Goal: Task Accomplishment & Management: Manage account settings

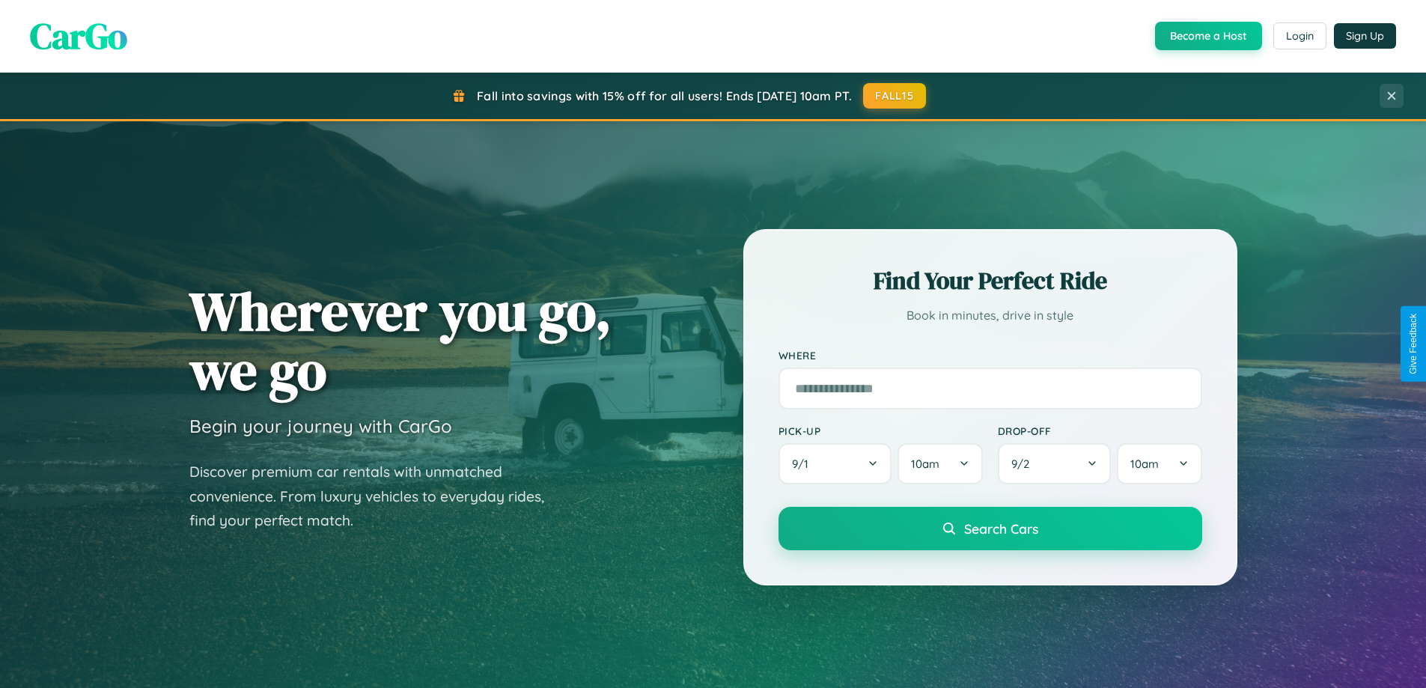
scroll to position [645, 0]
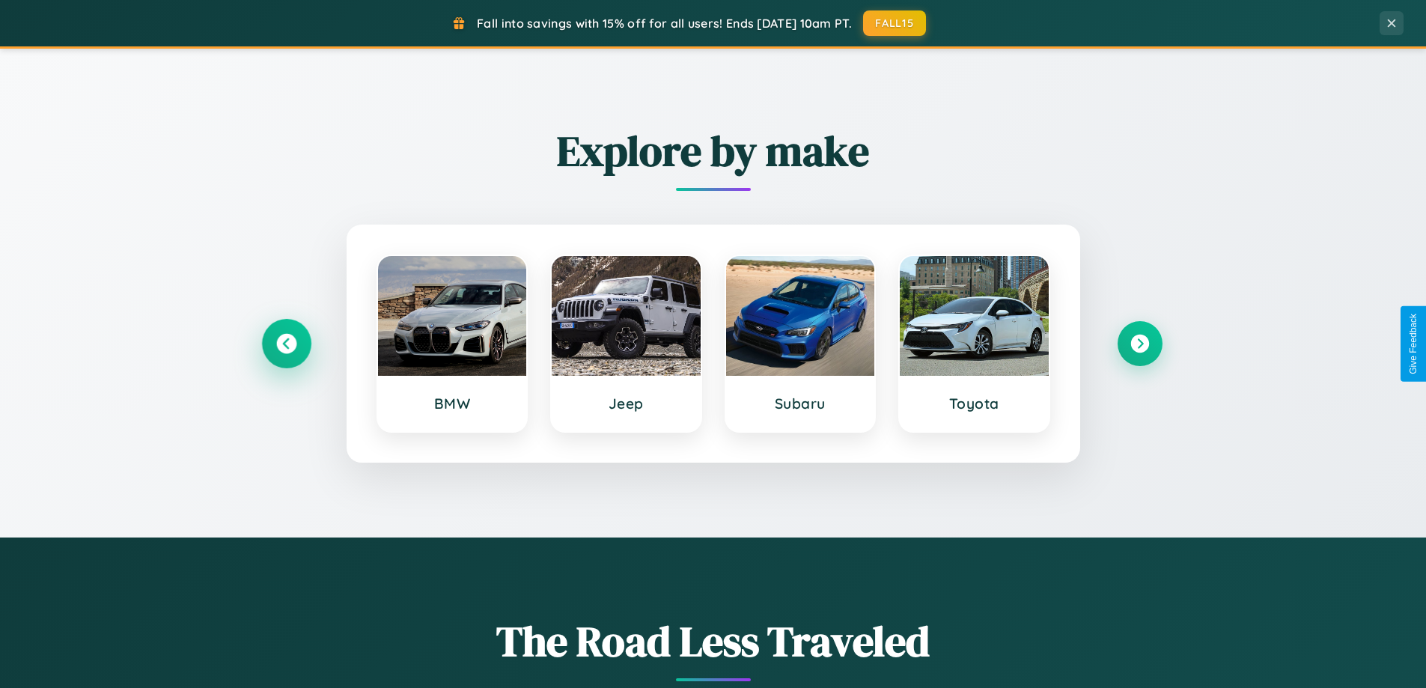
click at [286, 343] on icon at bounding box center [286, 344] width 20 height 20
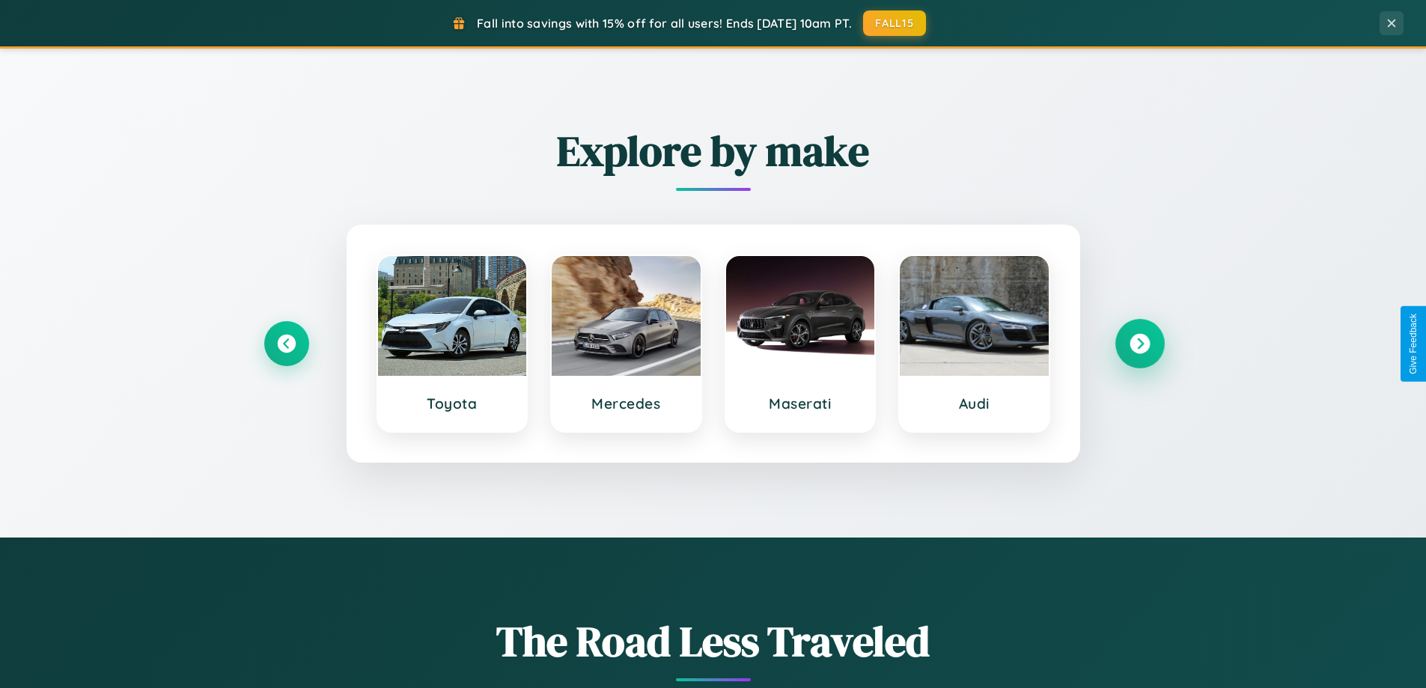
click at [1139, 343] on icon at bounding box center [1139, 344] width 20 height 20
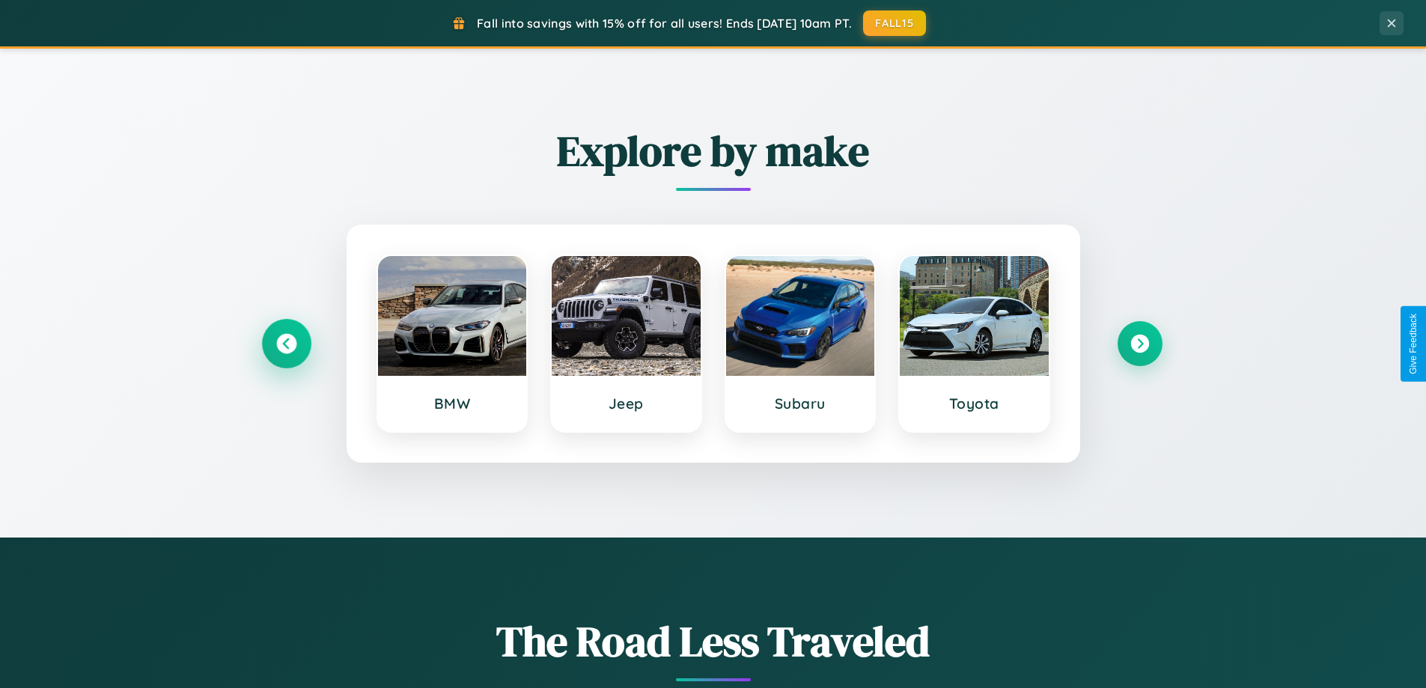
click at [286, 343] on icon at bounding box center [286, 344] width 20 height 20
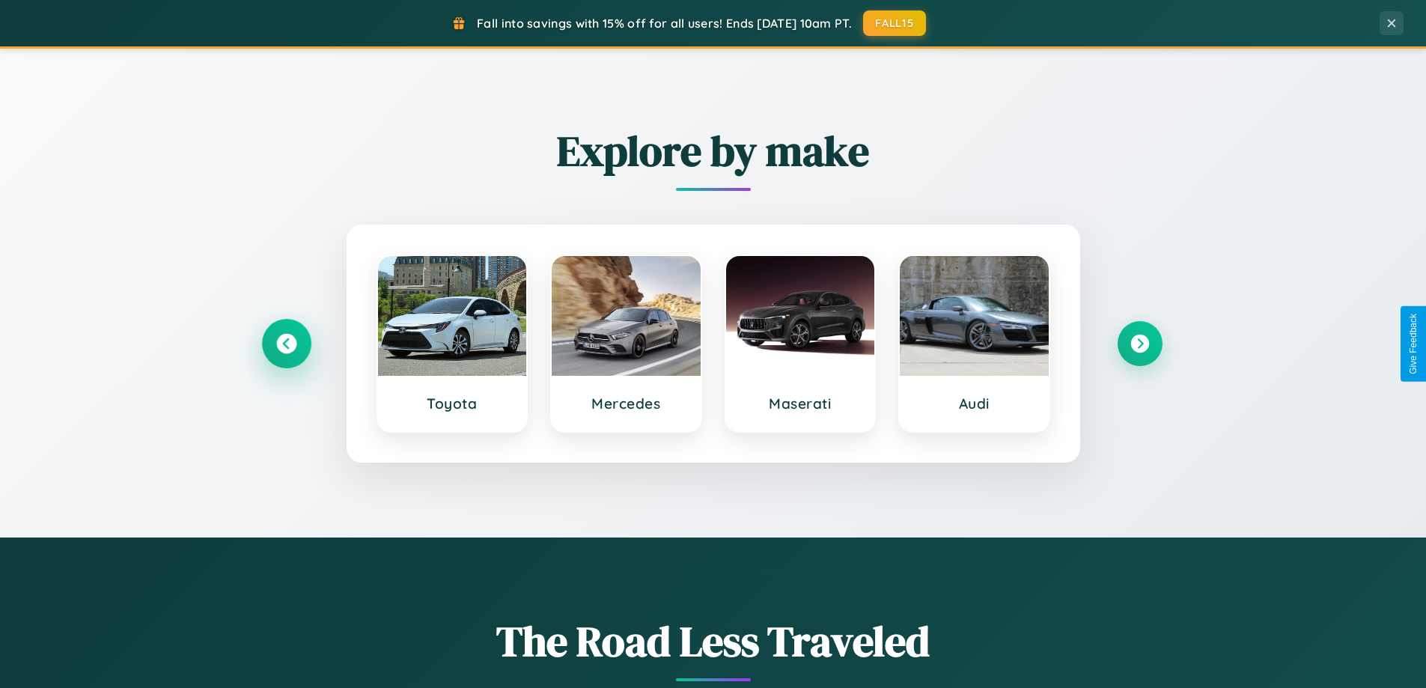
scroll to position [0, 0]
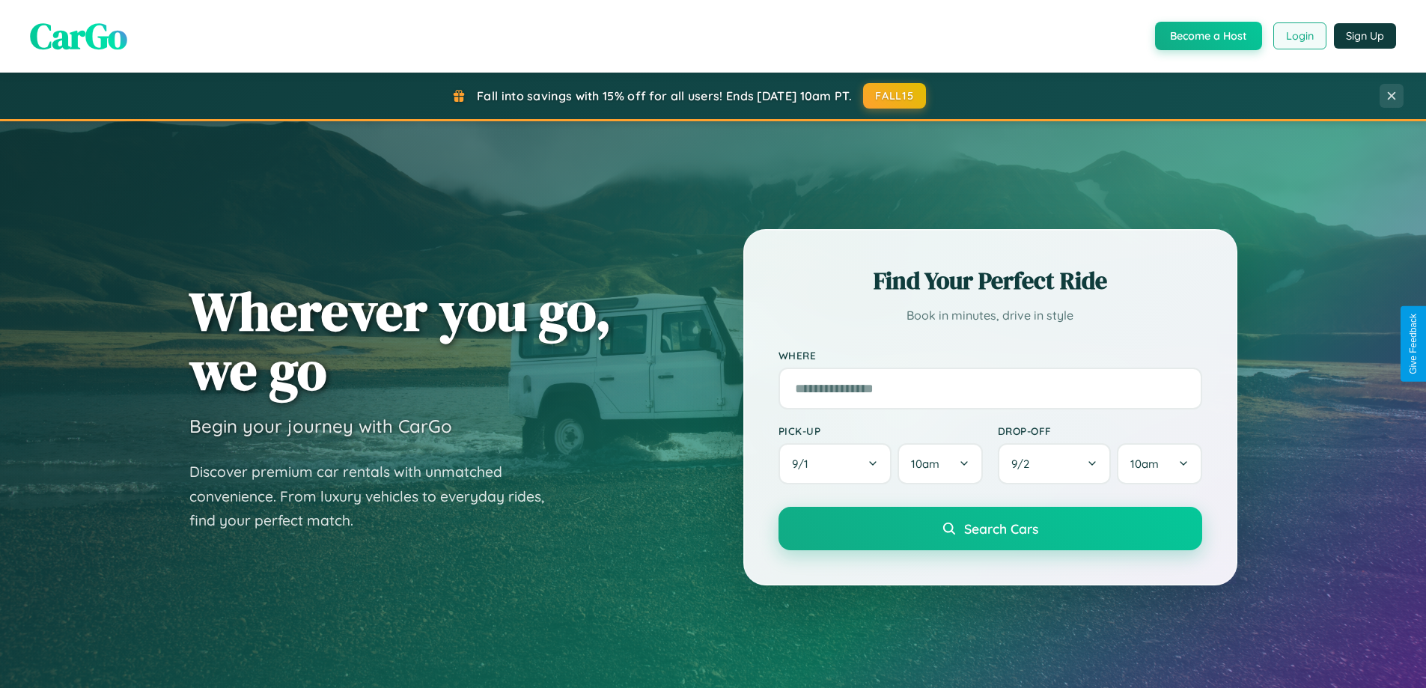
click at [1298, 36] on button "Login" at bounding box center [1299, 35] width 53 height 27
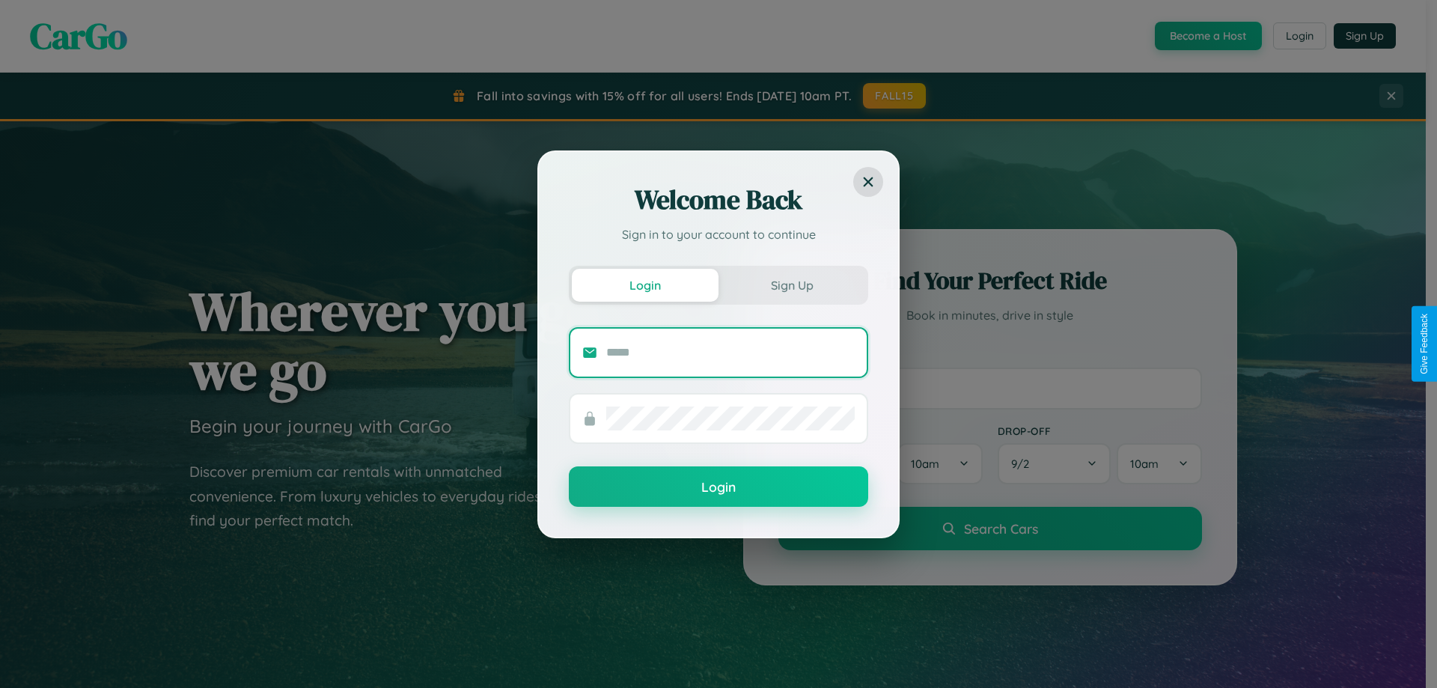
click at [730, 352] on input "text" at bounding box center [730, 352] width 248 height 24
type input "**********"
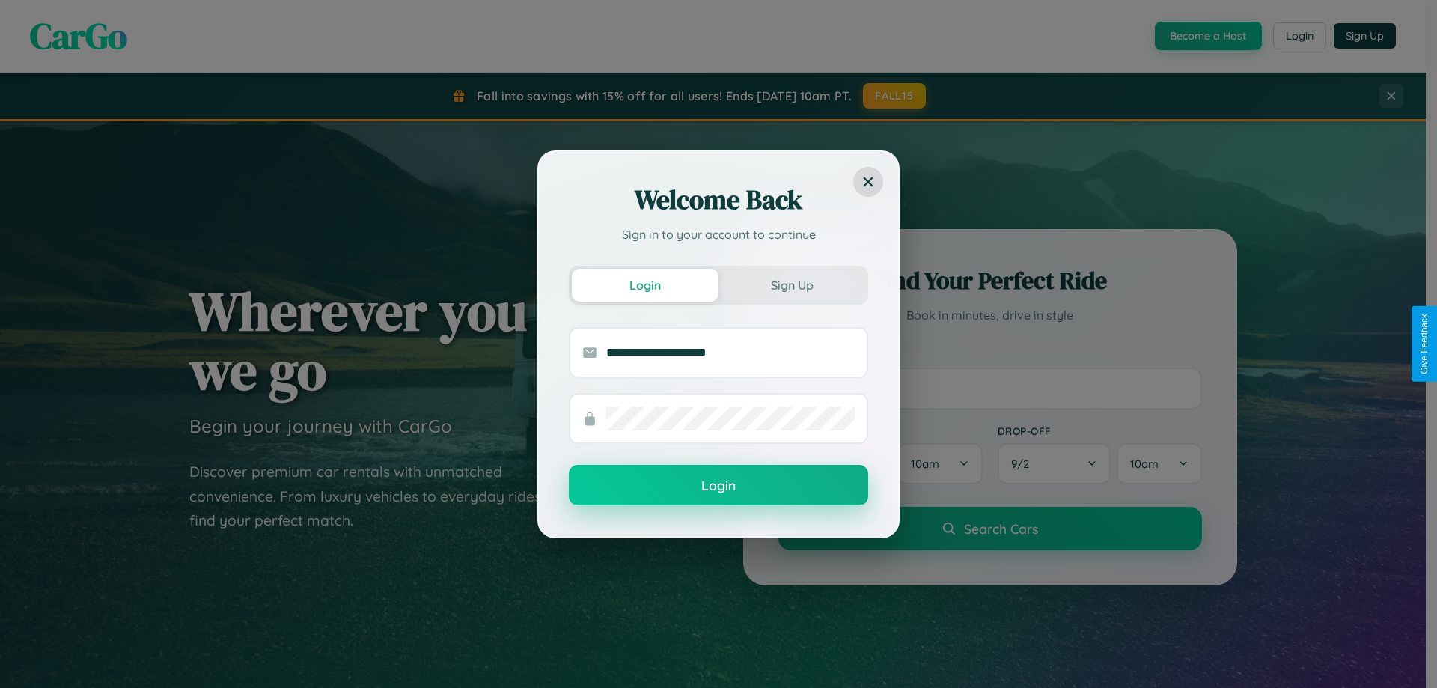
click at [718, 486] on button "Login" at bounding box center [718, 485] width 299 height 40
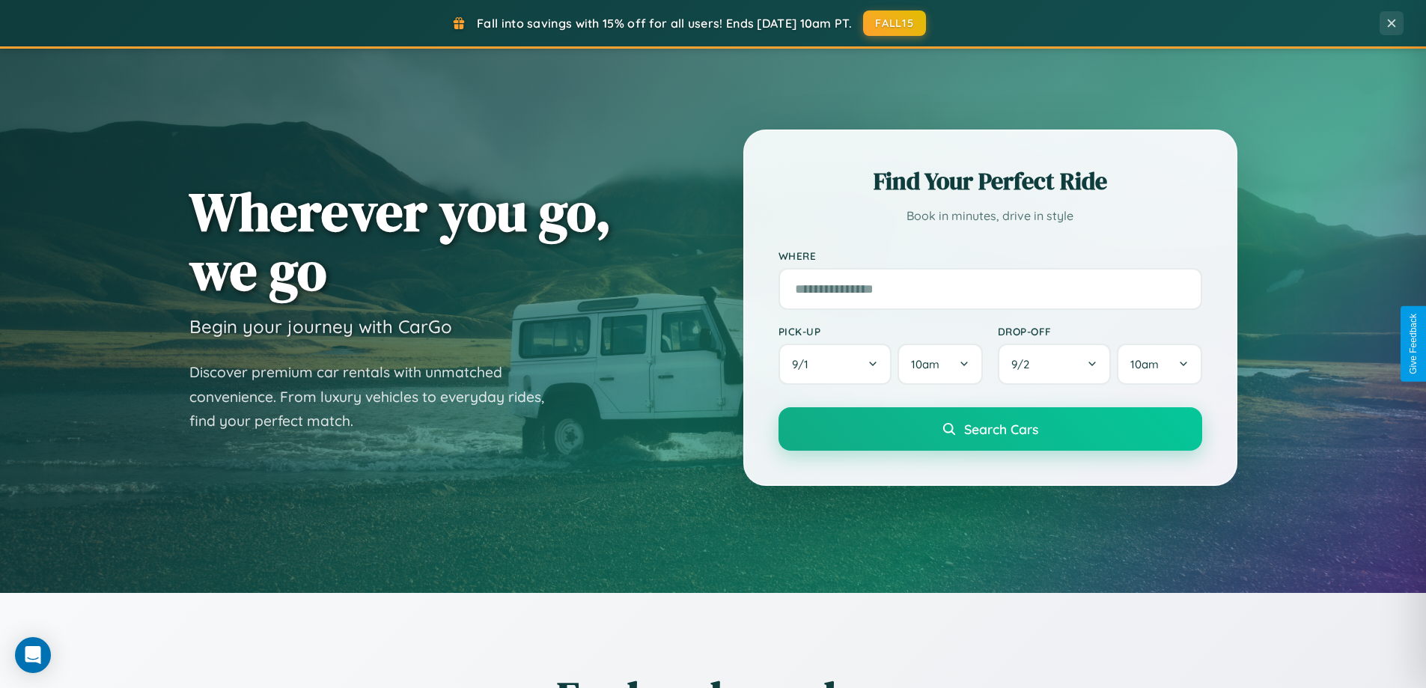
scroll to position [645, 0]
